Goal: Task Accomplishment & Management: Complete application form

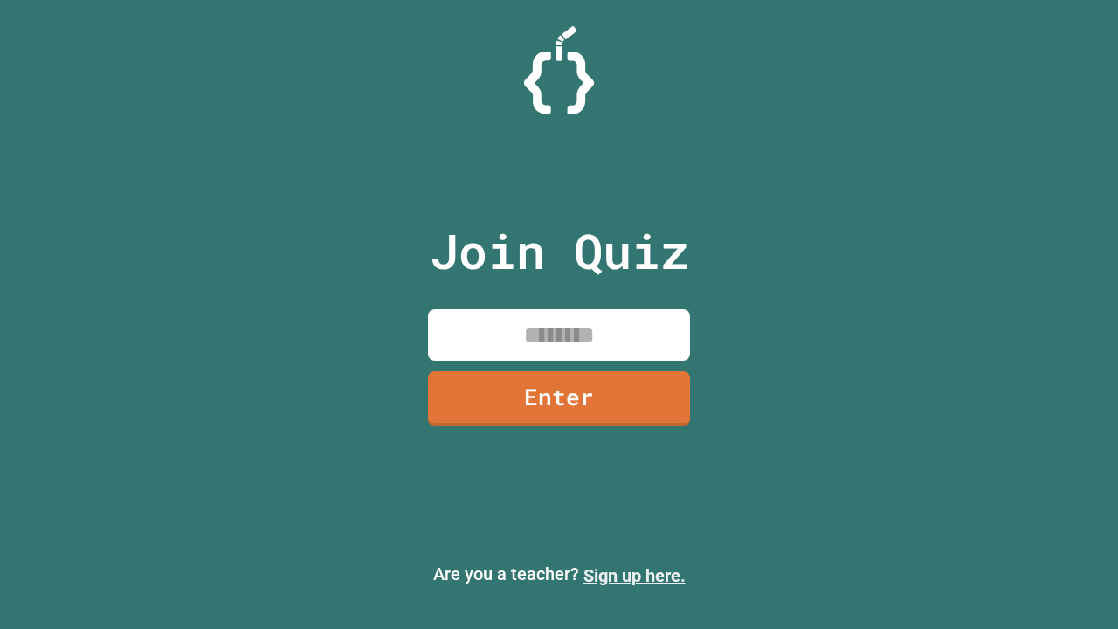
click at [634, 576] on link "Sign up here." at bounding box center [635, 575] width 102 height 21
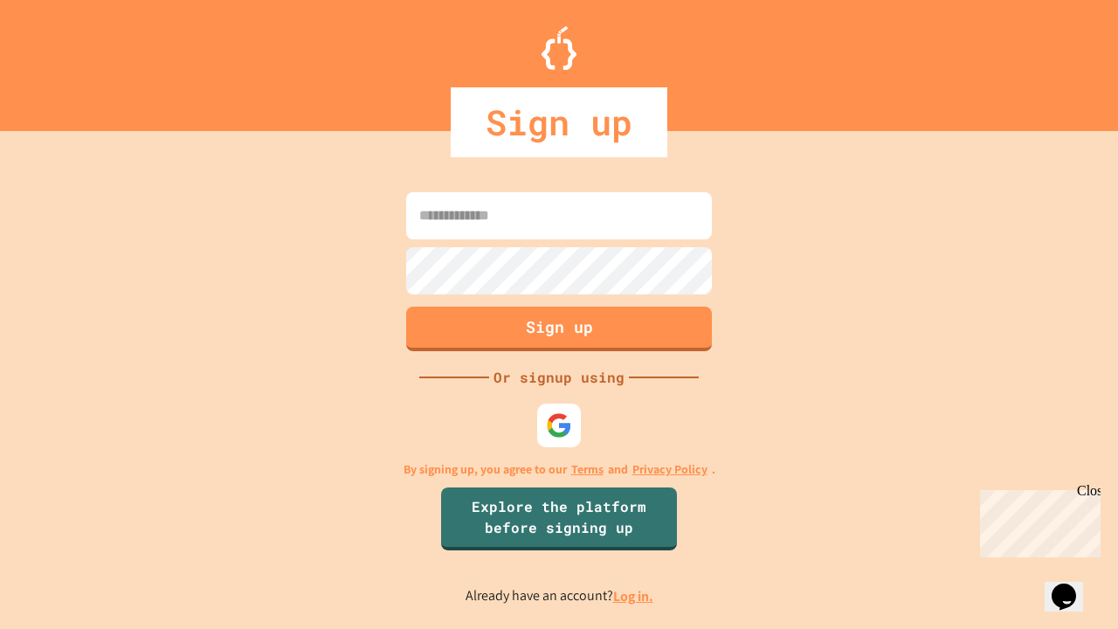
click at [634, 596] on link "Log in." at bounding box center [633, 596] width 40 height 18
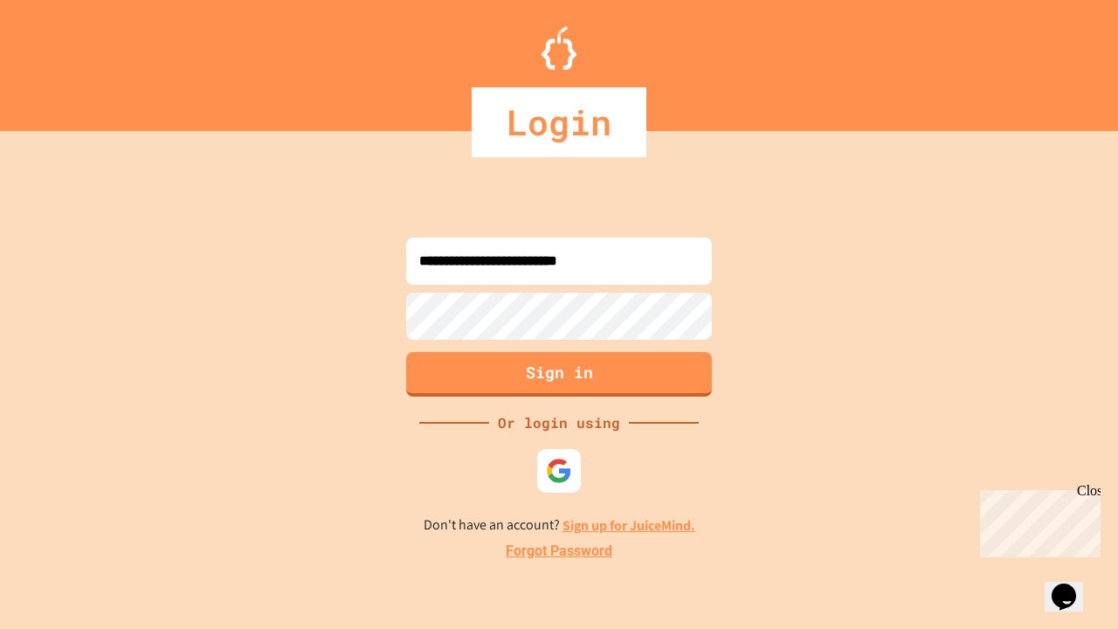
type input "**********"
